Goal: Information Seeking & Learning: Learn about a topic

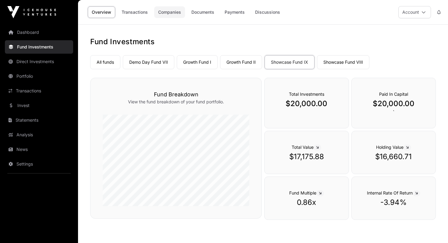
click at [169, 10] on link "Companies" at bounding box center [169, 12] width 31 height 12
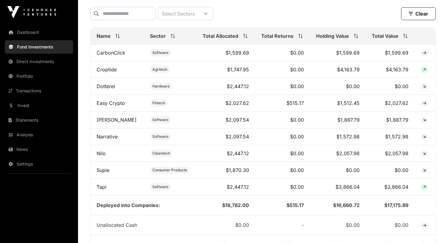
scroll to position [239, 0]
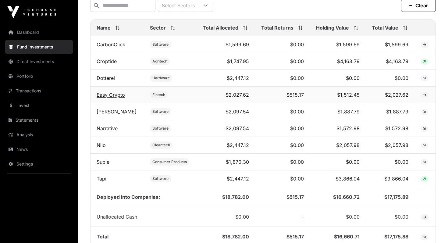
click at [118, 95] on link "Easy Crypto" at bounding box center [111, 95] width 28 height 6
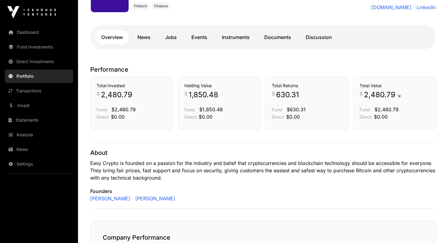
scroll to position [97, 0]
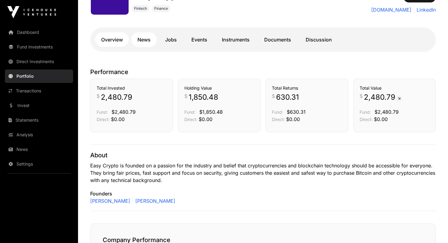
click at [144, 39] on link "News" at bounding box center [143, 39] width 25 height 15
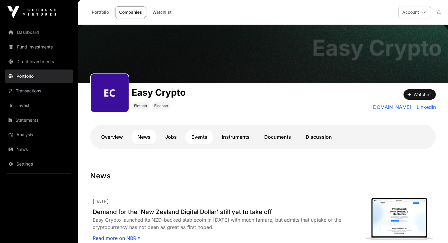
click at [200, 135] on link "Events" at bounding box center [199, 137] width 28 height 15
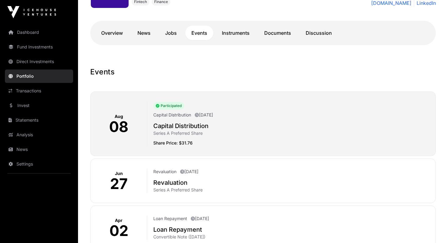
scroll to position [48, 0]
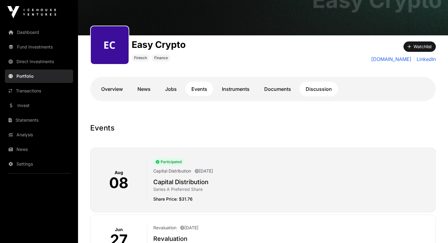
click at [319, 88] on link "Discussion" at bounding box center [319, 89] width 38 height 15
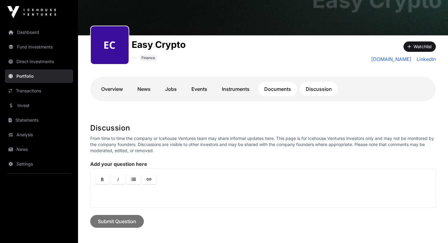
click at [279, 88] on link "Documents" at bounding box center [277, 89] width 39 height 15
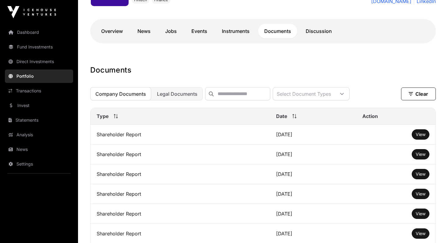
scroll to position [107, 0]
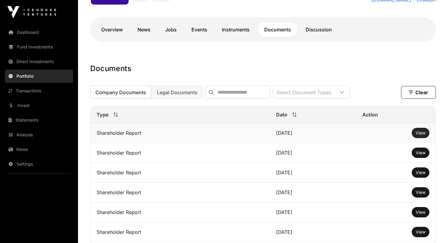
click at [420, 132] on span "View" at bounding box center [421, 132] width 10 height 5
click at [116, 28] on link "Overview" at bounding box center [112, 29] width 34 height 15
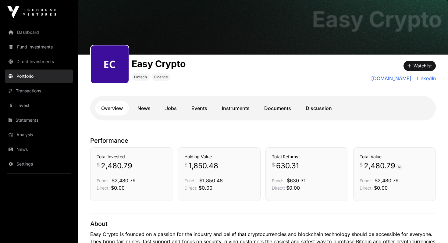
scroll to position [28, 0]
